Goal: Information Seeking & Learning: Find contact information

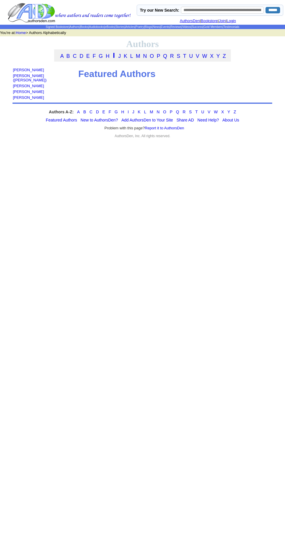
click at [209, 9] on input "text" at bounding box center [222, 10] width 83 height 7
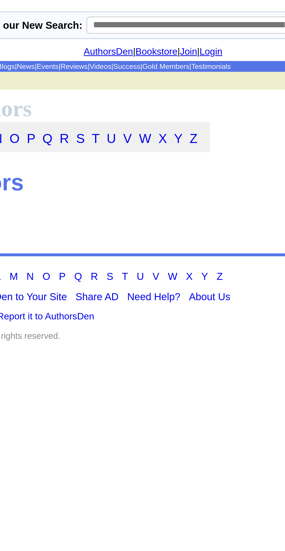
click at [209, 8] on input "text" at bounding box center [222, 10] width 83 height 7
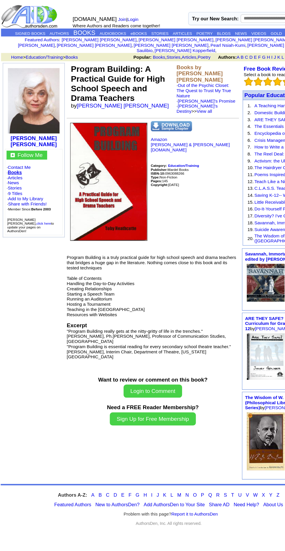
click at [97, 87] on link "Toby Fesler Heathcotte" at bounding box center [104, 89] width 78 height 5
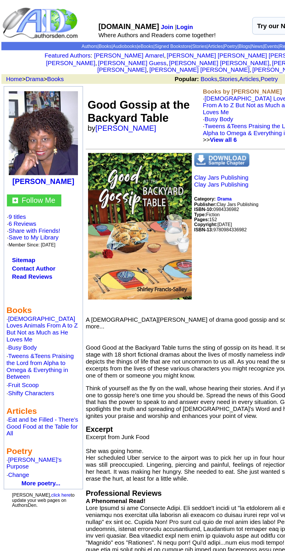
click at [32, 104] on img at bounding box center [28, 84] width 44 height 53
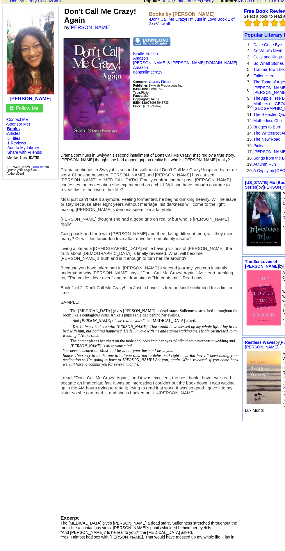
click at [34, 137] on b "[PERSON_NAME]" at bounding box center [28, 139] width 39 height 5
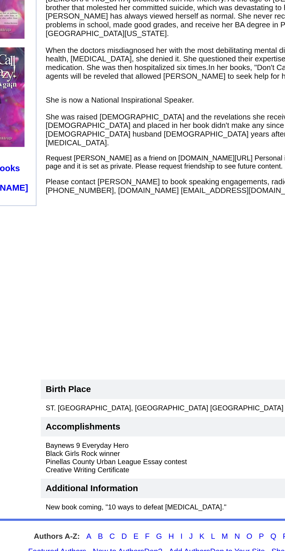
click at [124, 335] on span "Please contact [PERSON_NAME] to book speaking engagements, radio and TV intervi…" at bounding box center [140, 339] width 170 height 9
click at [122, 335] on span "Please contact [PERSON_NAME] to book speaking engagements, radio and TV intervi…" at bounding box center [140, 339] width 170 height 9
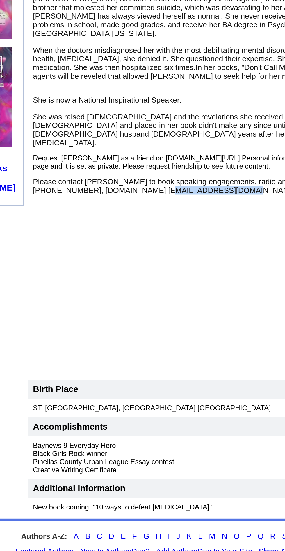
click at [130, 332] on td "[PERSON_NAME] was selected as a Bay News 9 Everyday Hero, seen by two million v…" at bounding box center [145, 258] width 184 height 178
click at [163, 335] on p "Please contact [PERSON_NAME] to book speaking engagements, radio and TV intervi…" at bounding box center [144, 339] width 179 height 9
